Goal: Information Seeking & Learning: Learn about a topic

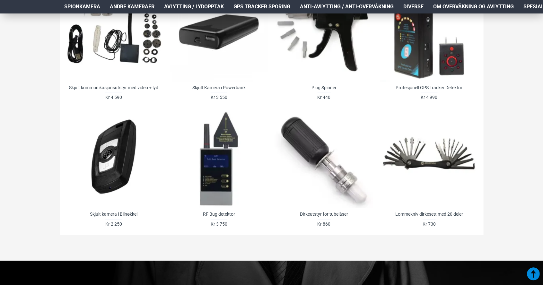
scroll to position [500, 0]
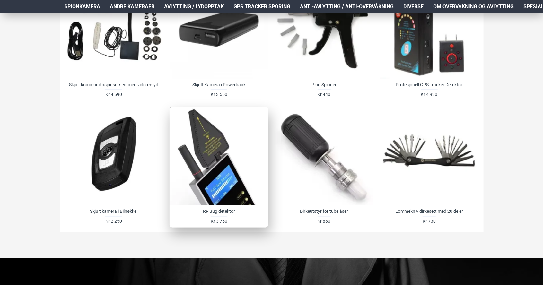
click at [215, 177] on div at bounding box center [219, 156] width 99 height 99
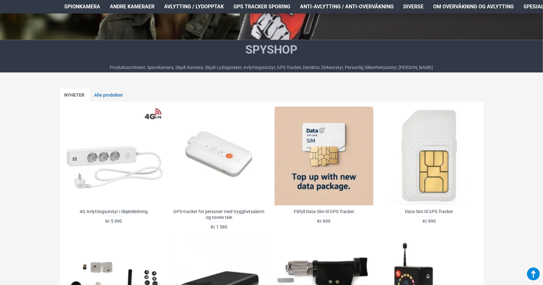
scroll to position [240, 0]
